Goal: Transaction & Acquisition: Purchase product/service

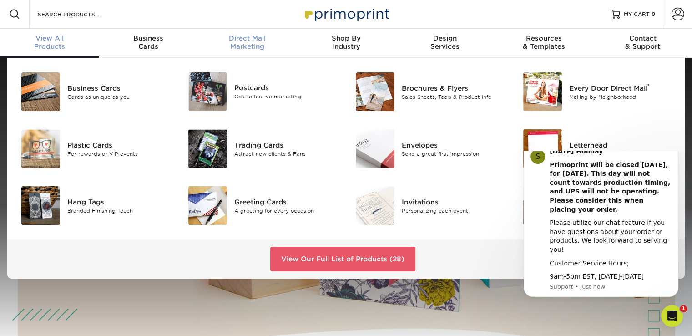
scroll to position [1, 0]
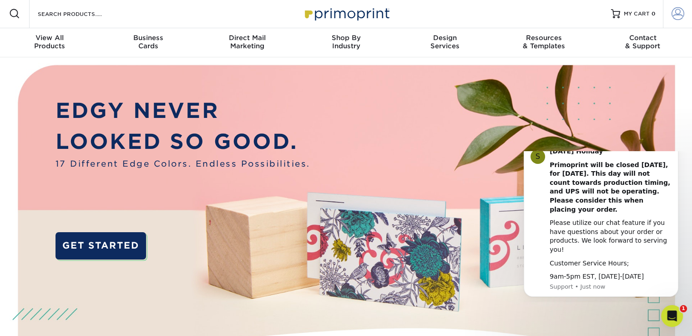
click at [677, 14] on span at bounding box center [677, 13] width 13 height 13
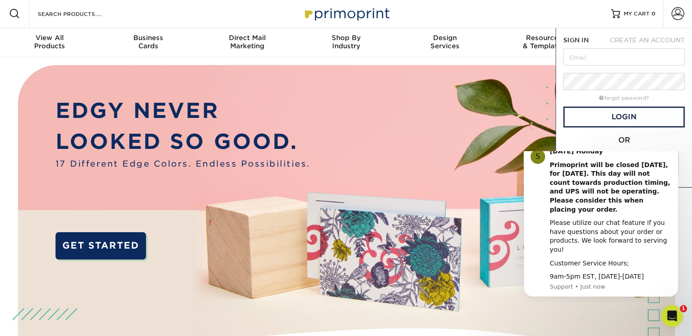
click at [674, 146] on icon "Dismiss notification" at bounding box center [675, 143] width 5 height 5
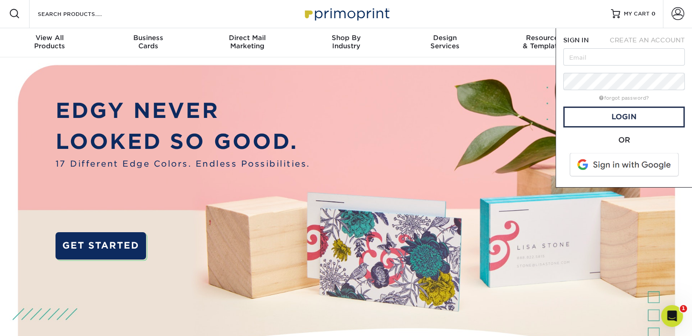
click at [635, 40] on span "CREATE AN ACCOUNT" at bounding box center [646, 39] width 75 height 7
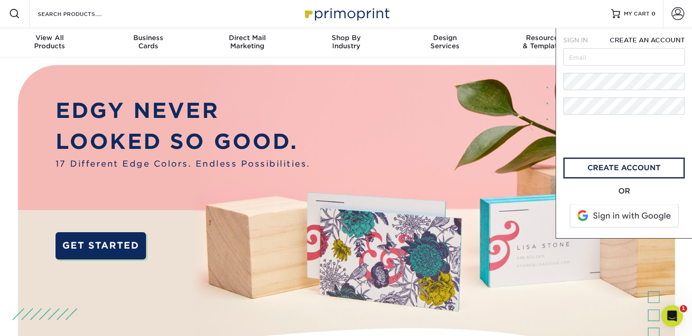
click at [358, 138] on img at bounding box center [346, 228] width 685 height 342
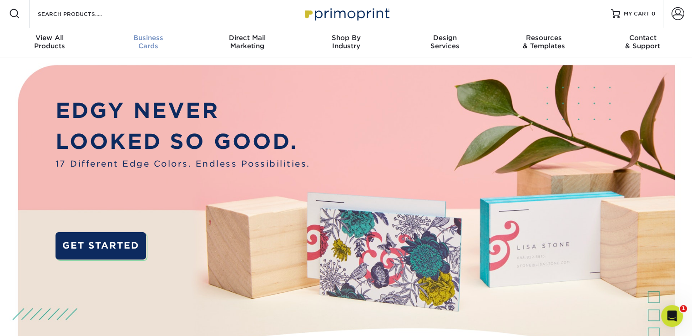
scroll to position [1, 0]
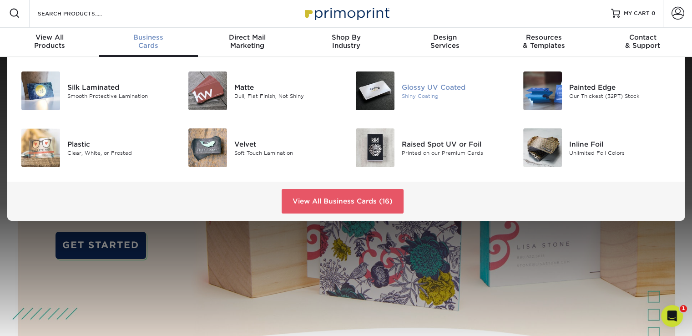
click at [447, 88] on div "Glossy UV Coated" at bounding box center [453, 87] width 105 height 10
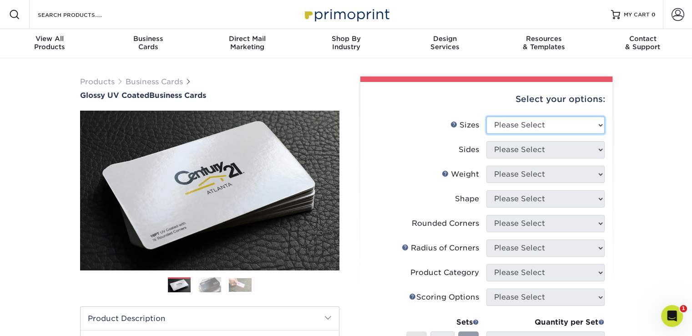
click at [580, 123] on select "Please Select 1.5" x 3.5" - Mini 1.75" x 3.5" - Mini 2" x 2" - Square 2" x 3" -…" at bounding box center [545, 124] width 118 height 17
select select "2.00x3.50"
click at [486, 116] on select "Please Select 1.5" x 3.5" - Mini 1.75" x 3.5" - Mini 2" x 2" - Square 2" x 3" -…" at bounding box center [545, 124] width 118 height 17
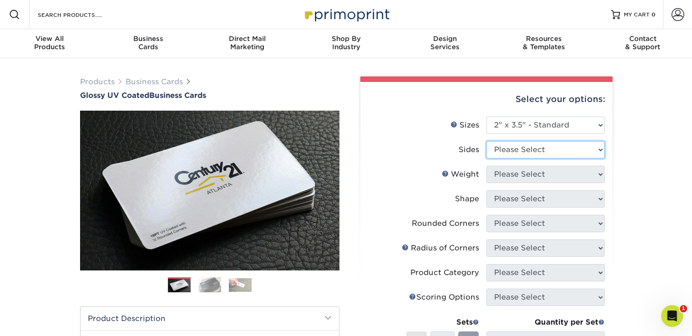
click at [554, 150] on select "Please Select Print Both Sides Print Front Only" at bounding box center [545, 149] width 118 height 17
select select "13abbda7-1d64-4f25-8bb2-c179b224825d"
click at [486, 141] on select "Please Select Print Both Sides Print Front Only" at bounding box center [545, 149] width 118 height 17
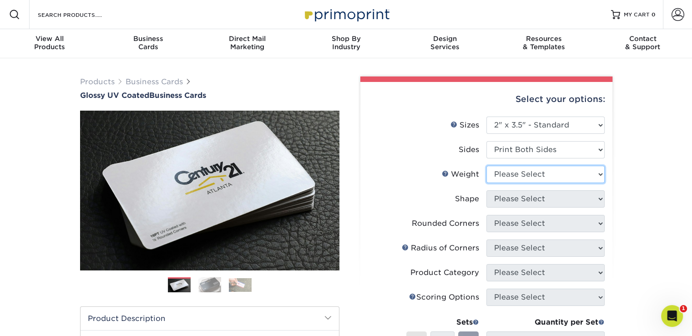
click at [550, 178] on select "Please Select 16PT 14PT" at bounding box center [545, 173] width 118 height 17
select select "16PT"
click at [486, 165] on select "Please Select 16PT 14PT" at bounding box center [545, 173] width 118 height 17
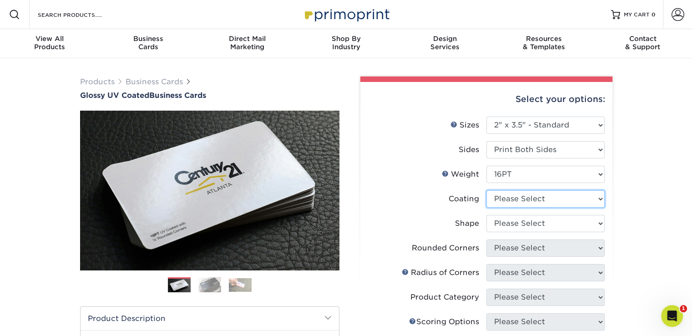
click at [553, 199] on select at bounding box center [545, 198] width 118 height 17
select select "ae367451-b2b8-45df-a344-0f05b6a12993"
click at [486, 190] on select at bounding box center [545, 198] width 118 height 17
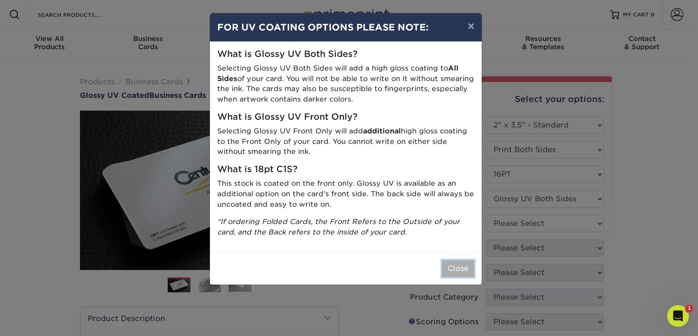
click at [448, 266] on button "Close" at bounding box center [458, 268] width 33 height 17
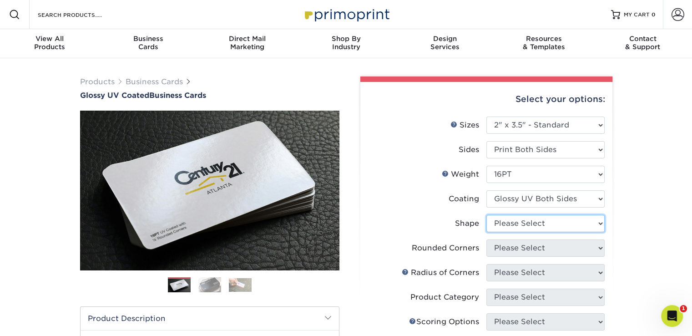
click at [522, 228] on select "Please Select Standard Oval" at bounding box center [545, 223] width 118 height 17
select select "standard"
click at [486, 215] on select "Please Select Standard Oval" at bounding box center [545, 223] width 118 height 17
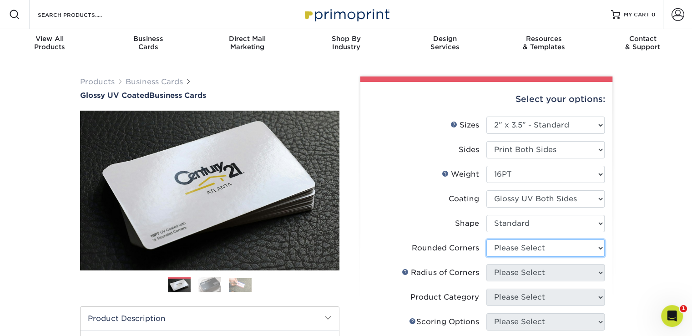
click at [526, 247] on select "Please Select Yes - Round 2 Corners Yes - Round 4 Corners No" at bounding box center [545, 247] width 118 height 17
select select "0"
click at [486, 239] on select "Please Select Yes - Round 2 Corners Yes - Round 4 Corners No" at bounding box center [545, 247] width 118 height 17
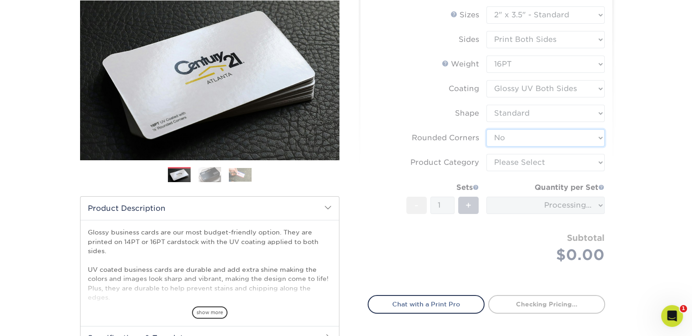
scroll to position [111, 0]
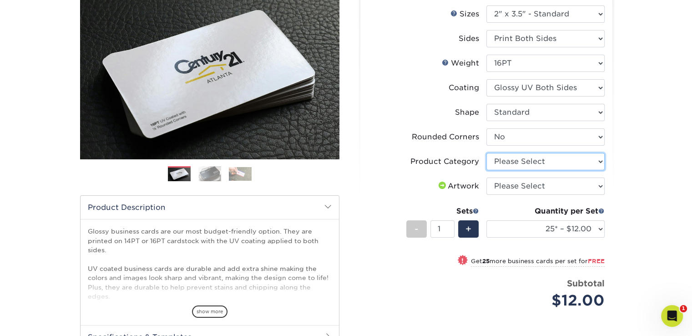
click at [545, 162] on select "Please Select Business Cards" at bounding box center [545, 161] width 118 height 17
select select "3b5148f1-0588-4f88-a218-97bcfdce65c1"
click at [486, 153] on select "Please Select Business Cards" at bounding box center [545, 161] width 118 height 17
click at [544, 185] on select "Please Select I will upload files I need a design - $100" at bounding box center [545, 185] width 118 height 17
select select "upload"
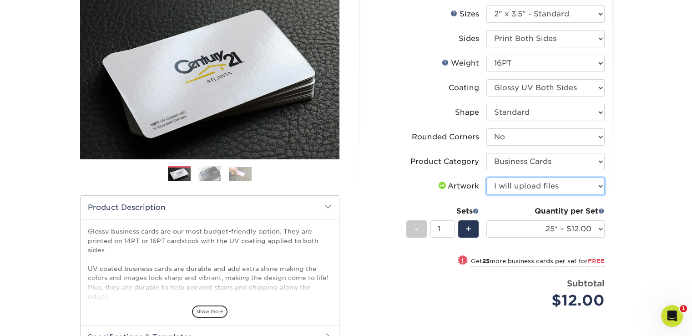
click at [486, 177] on select "Please Select I will upload files I need a design - $100" at bounding box center [545, 185] width 118 height 17
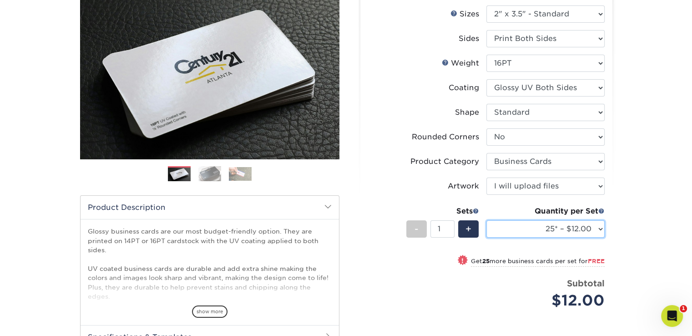
click at [540, 232] on select "25* – $12.00 50* – $12.00 100* – $12.00 250* – $21.00 500 – $42.00 1000 – $53.0…" at bounding box center [545, 228] width 118 height 17
click at [486, 220] on select "25* – $12.00 50* – $12.00 100* – $12.00 250* – $21.00 500 – $42.00 1000 – $53.0…" at bounding box center [545, 228] width 118 height 17
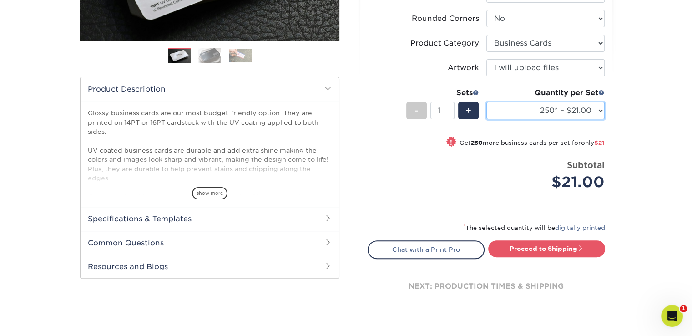
scroll to position [232, 0]
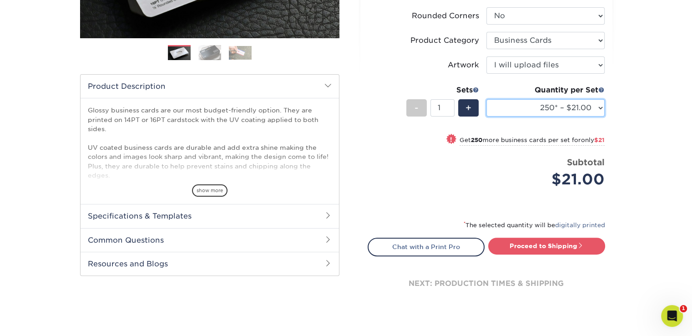
click at [552, 110] on select "25* – $12.00 50* – $12.00 100* – $12.00 250* – $21.00 500 – $42.00 1000 – $53.0…" at bounding box center [545, 107] width 118 height 17
select select "5000 – $183.00"
click at [486, 99] on select "25* – $12.00 50* – $12.00 100* – $12.00 250* – $21.00 500 – $42.00 1000 – $53.0…" at bounding box center [545, 107] width 118 height 17
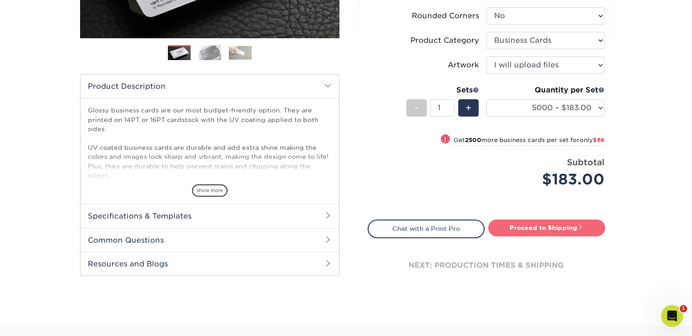
click at [537, 224] on link "Proceed to Shipping" at bounding box center [546, 227] width 117 height 16
type input "Set 1"
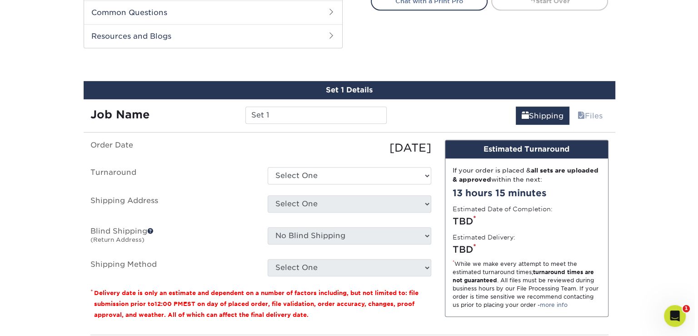
scroll to position [475, 0]
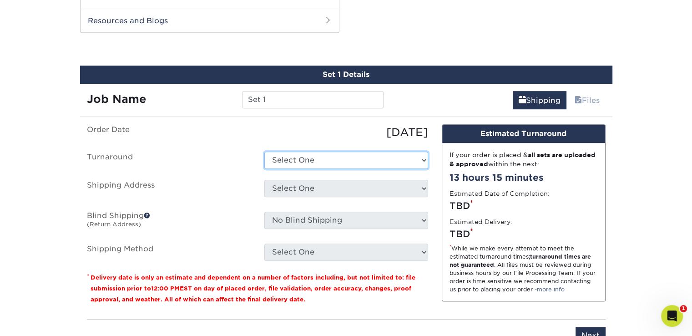
click at [369, 160] on select "Select One 2-4 Business Days 2 Day Next Business Day" at bounding box center [346, 159] width 164 height 17
click at [264, 151] on select "Select One 2-4 Business Days 2 Day Next Business Day" at bounding box center [346, 159] width 164 height 17
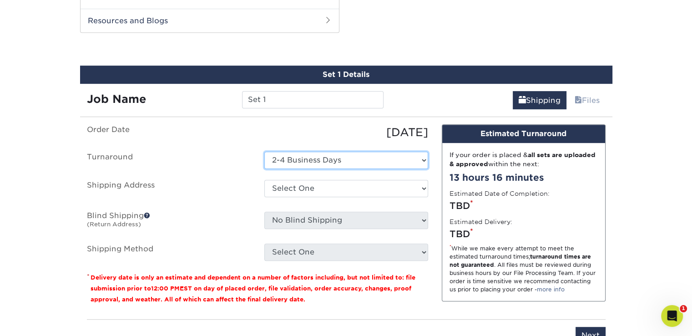
click at [376, 161] on select "Select One 2-4 Business Days 2 Day Next Business Day" at bounding box center [346, 159] width 164 height 17
select select "a5aad86d-4b75-4720-a1d4-d8332338ef7f"
click at [264, 151] on select "Select One 2-4 Business Days 2 Day Next Business Day" at bounding box center [346, 159] width 164 height 17
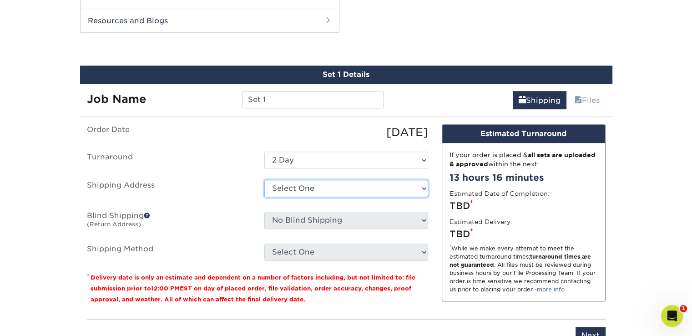
click at [341, 190] on select "Select One + Add New Address - Login" at bounding box center [346, 188] width 164 height 17
select select "newaddress"
click at [264, 180] on select "Select One + Add New Address - Login" at bounding box center [346, 188] width 164 height 17
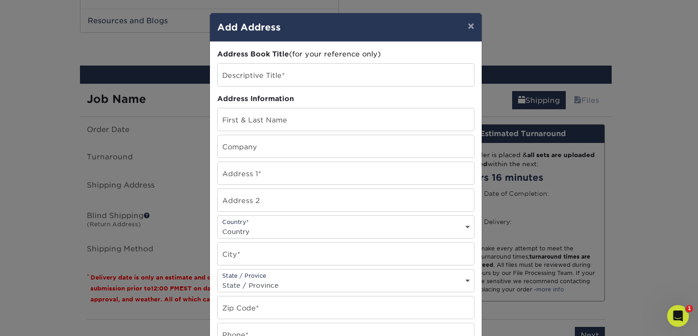
click at [339, 212] on div "Address Book Title (for your reference only) Descriptive Title* Address Informa…" at bounding box center [345, 245] width 257 height 392
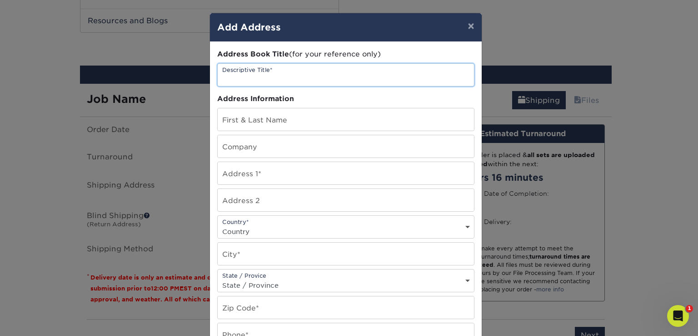
click at [285, 79] on input "text" at bounding box center [346, 75] width 256 height 22
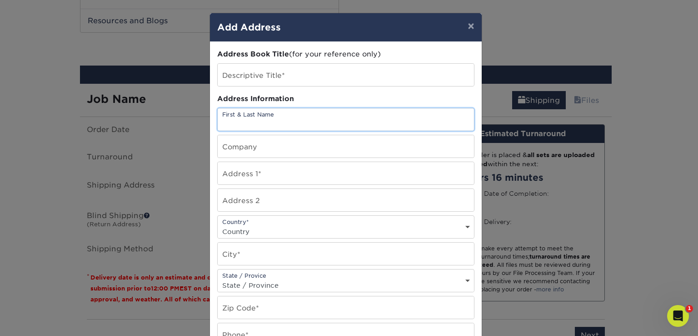
click at [266, 113] on input "text" at bounding box center [346, 119] width 256 height 22
type input "Xyz"
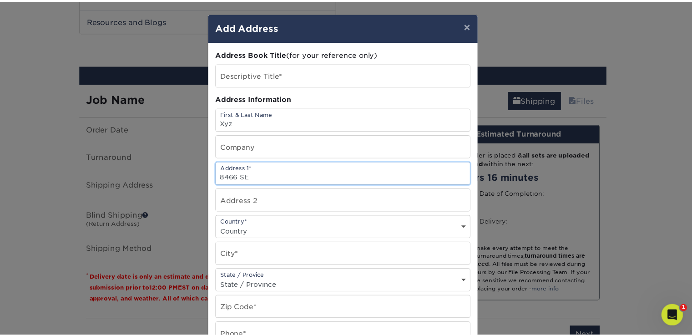
scroll to position [156, 0]
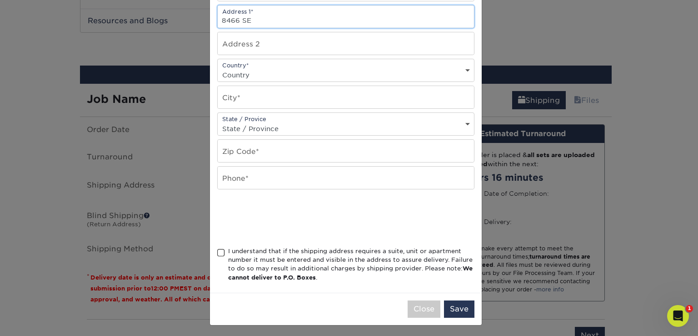
type input "8466 SE"
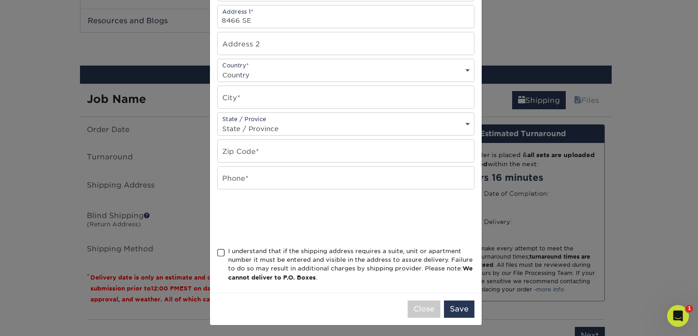
click at [142, 157] on div "× Add Address Address Book Title (for your reference only) Descriptive Title* A…" at bounding box center [349, 168] width 698 height 336
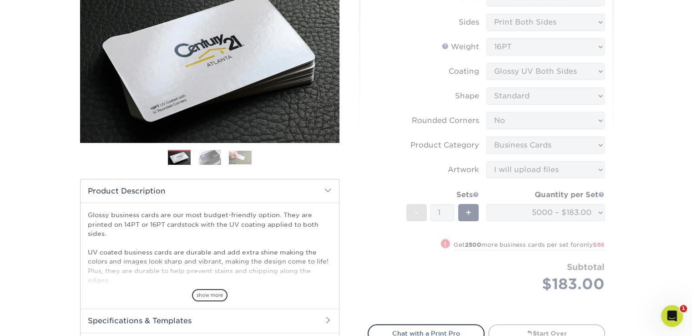
scroll to position [1, 0]
